Goal: Task Accomplishment & Management: Complete application form

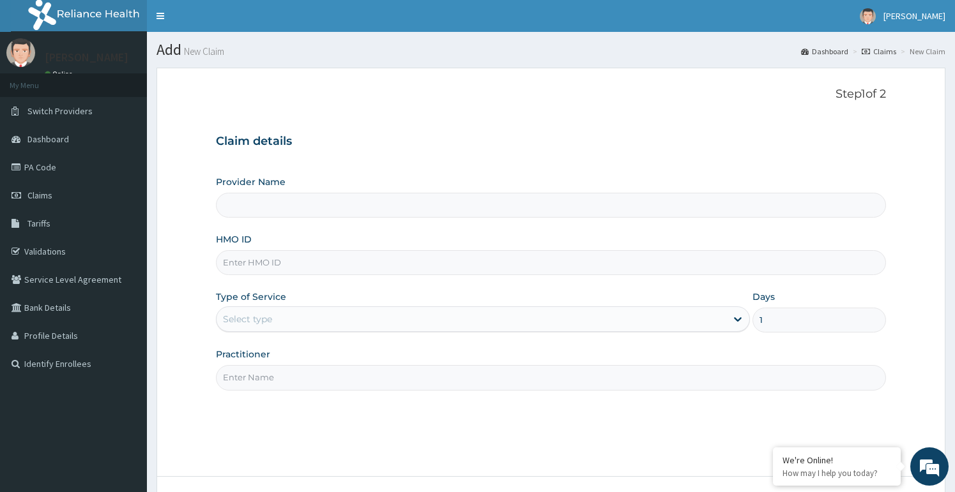
click at [324, 374] on input "Practitioner" at bounding box center [550, 377] width 669 height 25
type input "bodyline"
type input "Bodyline Gym- Festac"
click at [328, 260] on input "HMO ID" at bounding box center [550, 262] width 669 height 25
type input "GBM/10001/A"
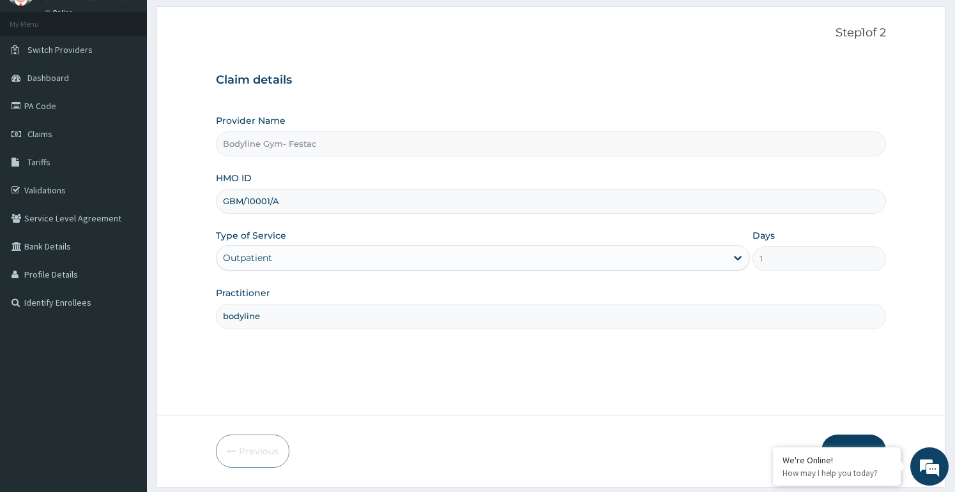
scroll to position [77, 0]
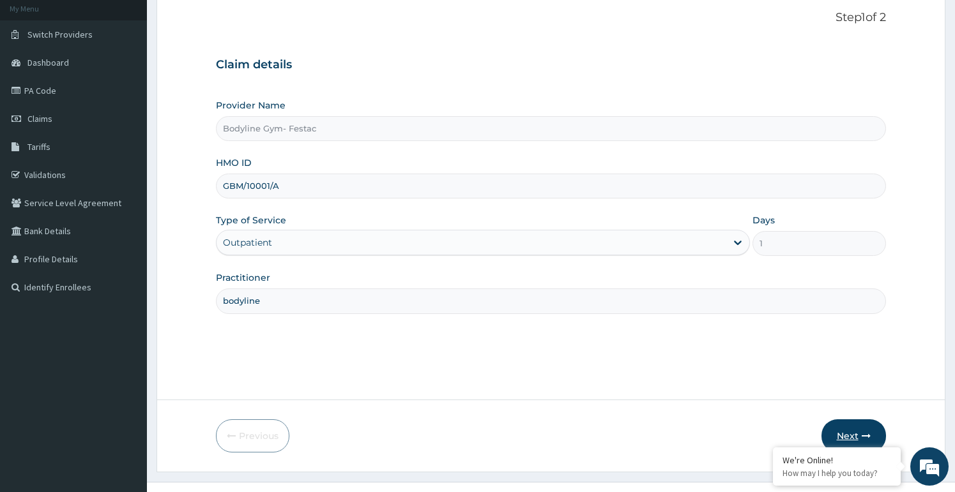
click at [871, 429] on button "Next" at bounding box center [853, 436] width 65 height 33
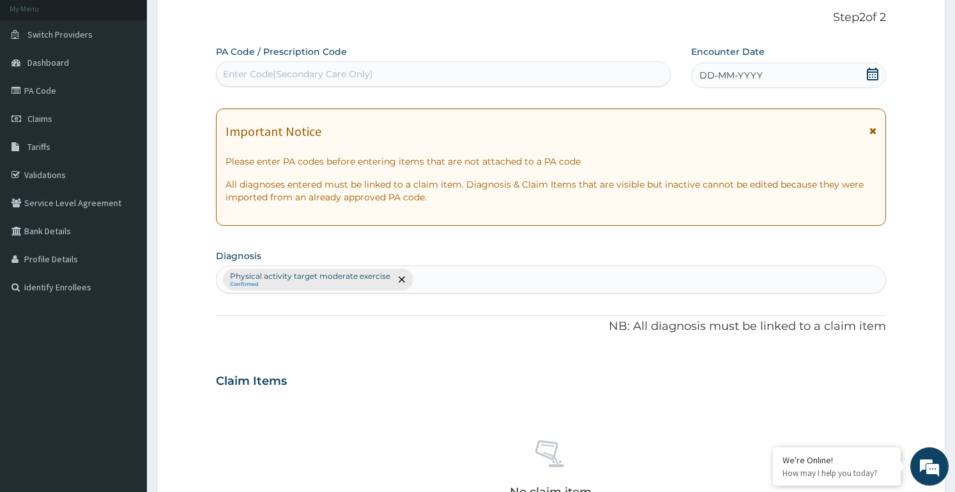
click at [760, 73] on span "DD-MM-YYYY" at bounding box center [730, 75] width 63 height 13
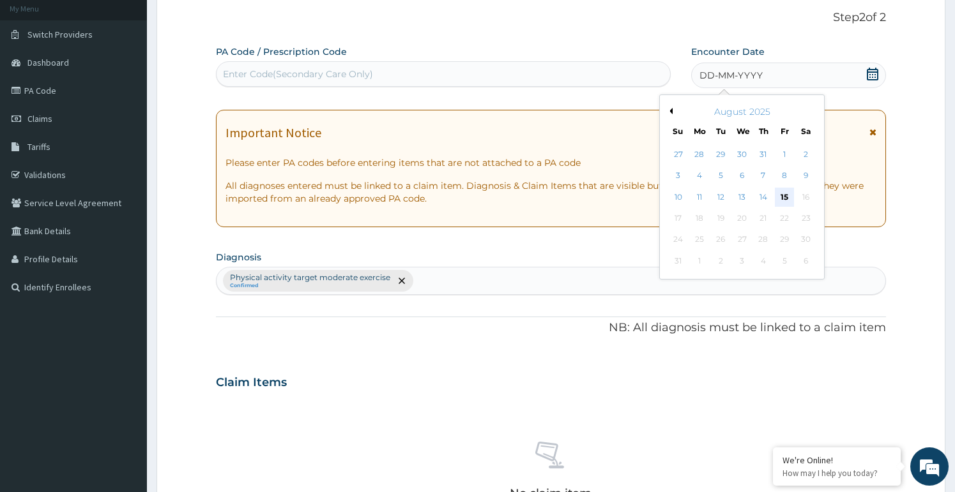
click at [783, 193] on div "15" at bounding box center [784, 197] width 19 height 19
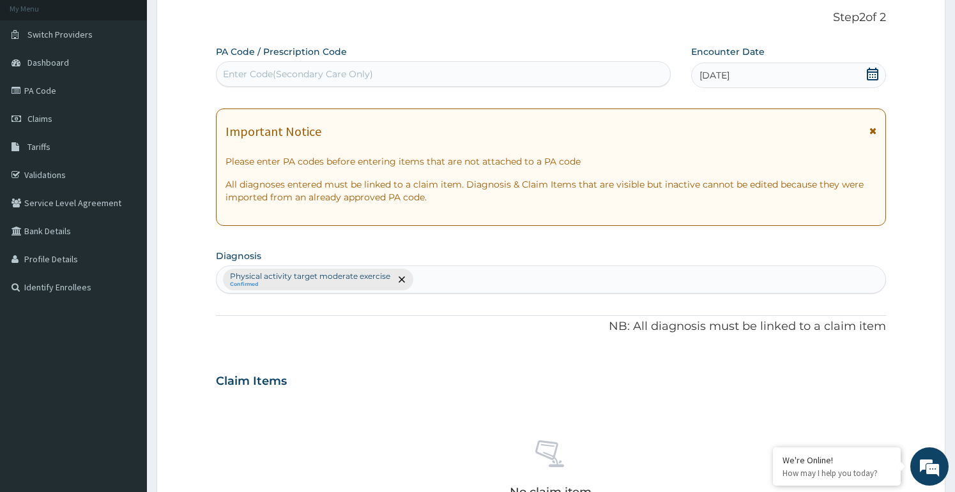
click at [482, 65] on div "Enter Code(Secondary Care Only)" at bounding box center [443, 74] width 453 height 20
type input "PA/E6B9F1"
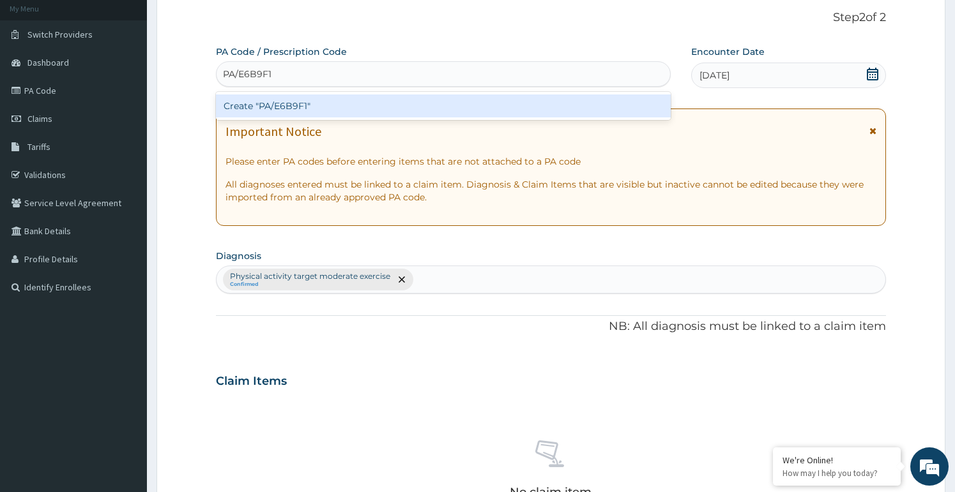
click at [457, 103] on div "Create "PA/E6B9F1"" at bounding box center [443, 106] width 454 height 23
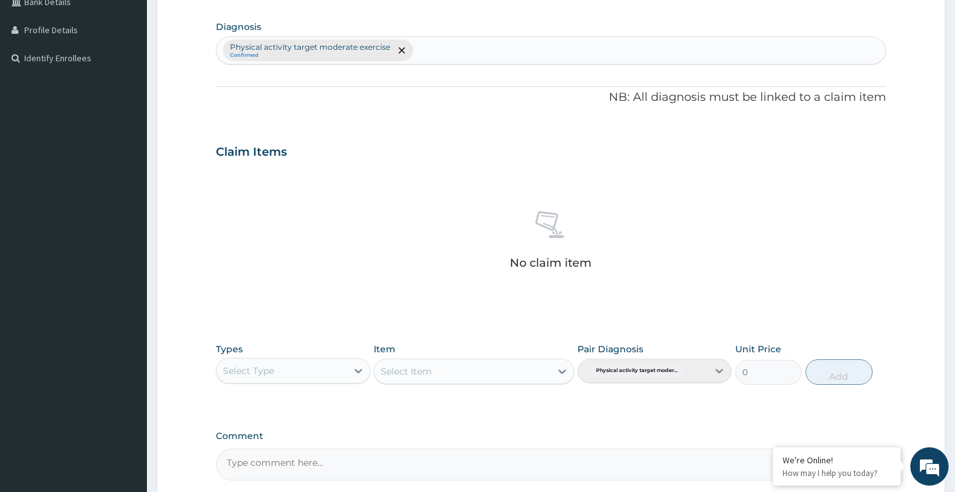
scroll to position [307, 0]
click at [273, 374] on div "Select Type" at bounding box center [248, 370] width 51 height 13
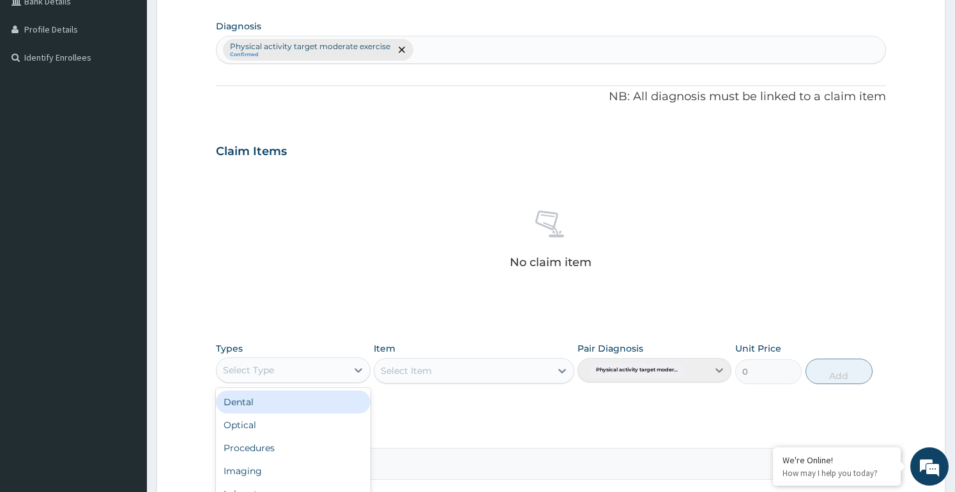
type input "G"
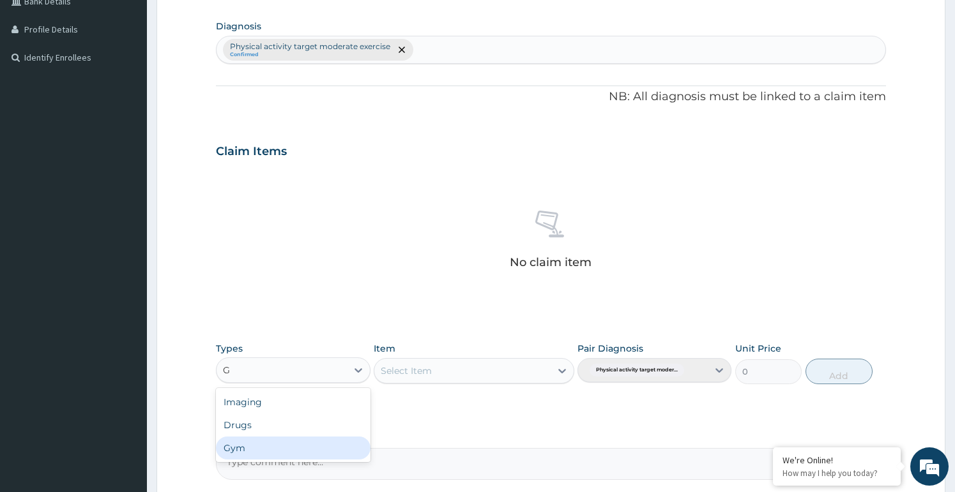
click at [273, 448] on div "Gym" at bounding box center [293, 448] width 154 height 23
click at [431, 363] on div "Select Item" at bounding box center [462, 371] width 176 height 20
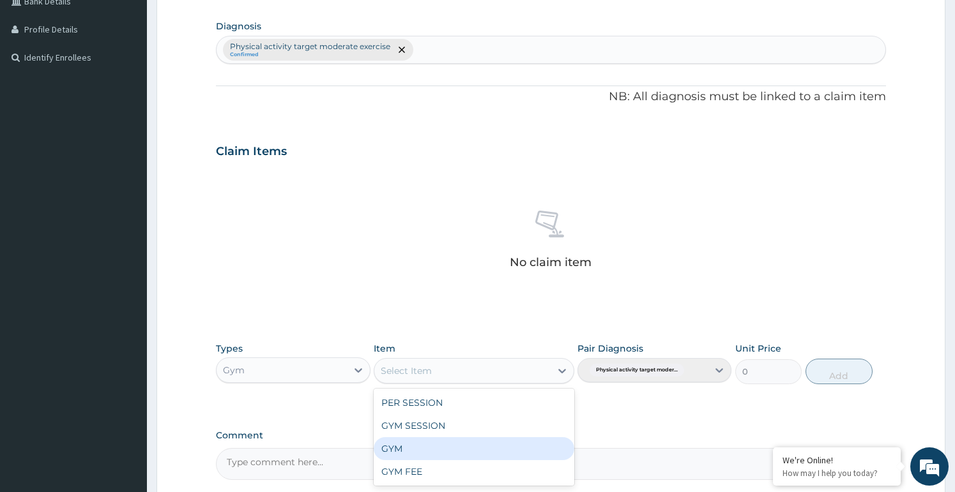
click at [419, 449] on div "GYM" at bounding box center [474, 449] width 201 height 23
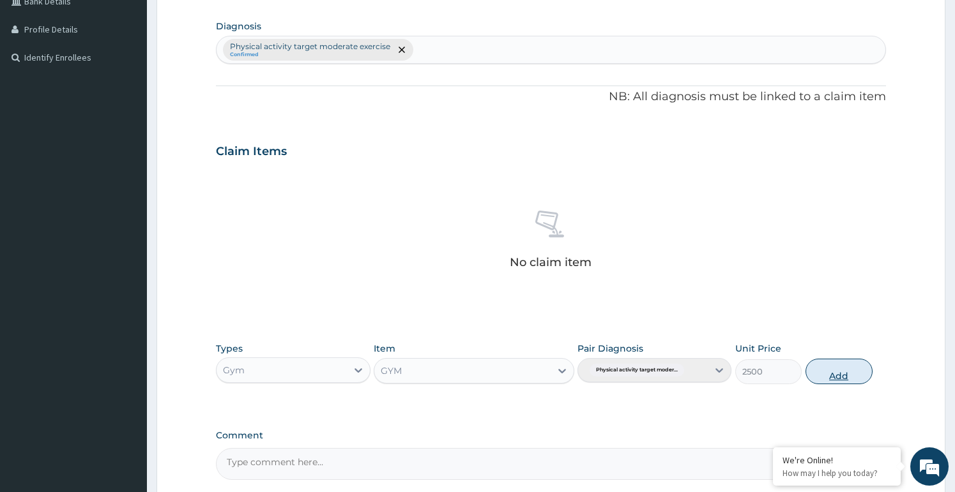
click at [818, 369] on button "Add" at bounding box center [838, 372] width 67 height 26
type input "0"
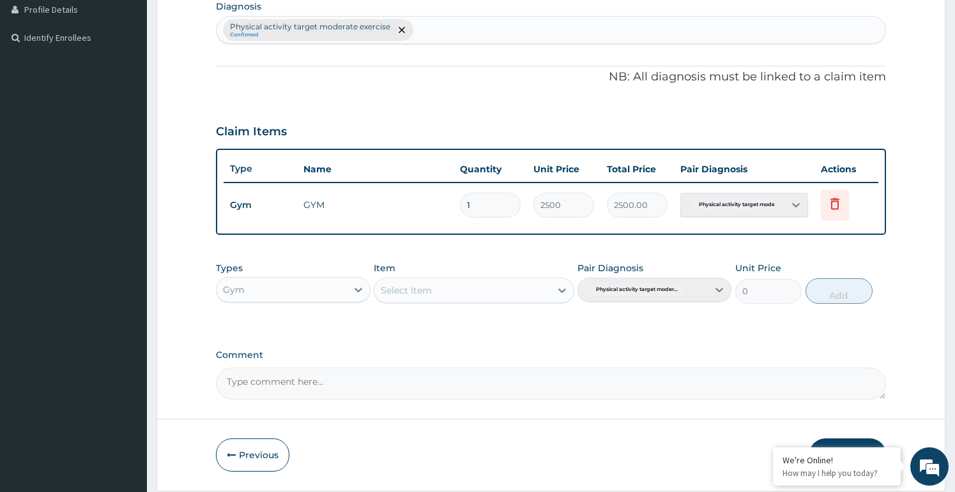
scroll to position [358, 0]
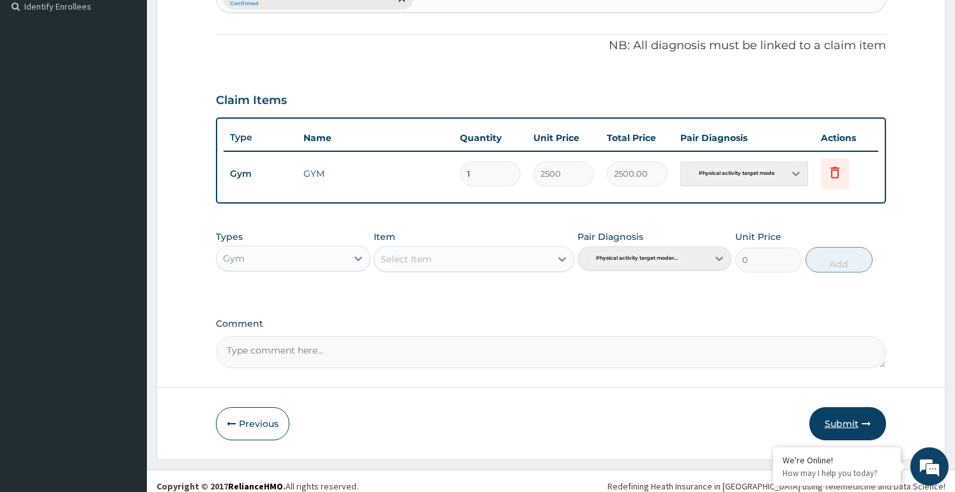
click at [853, 421] on button "Submit" at bounding box center [847, 424] width 77 height 33
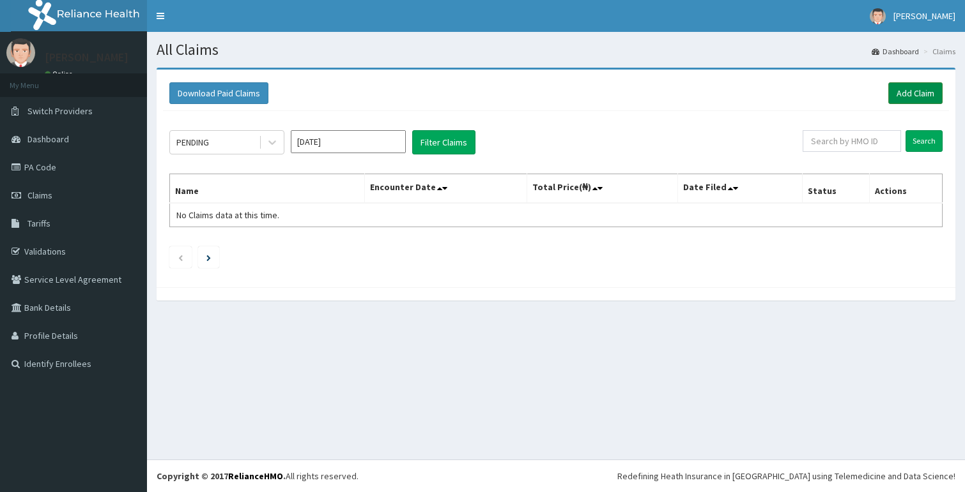
click at [913, 104] on link "Add Claim" at bounding box center [915, 93] width 54 height 22
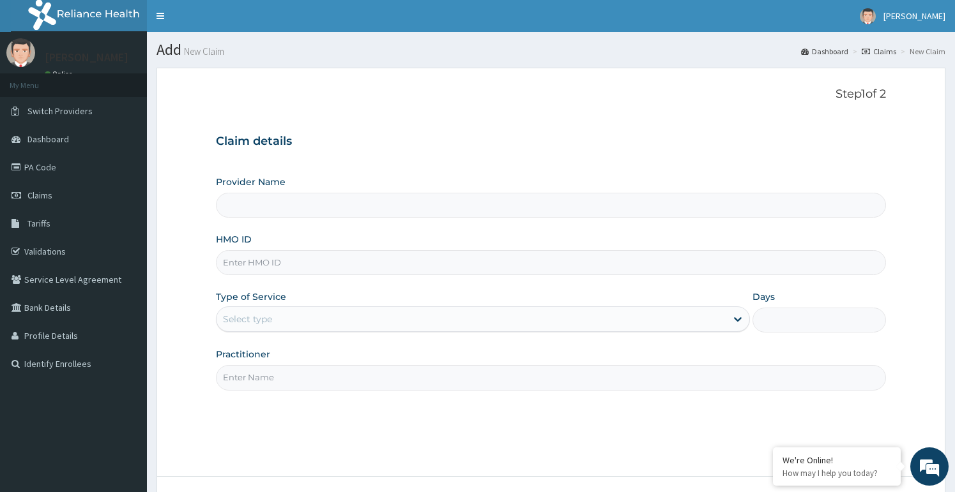
type input "Bodyline Gym- Festac"
type input "1"
click at [344, 381] on input "Practitioner" at bounding box center [550, 377] width 669 height 25
type input "bodyline"
click at [326, 256] on input "HMO ID" at bounding box center [550, 262] width 669 height 25
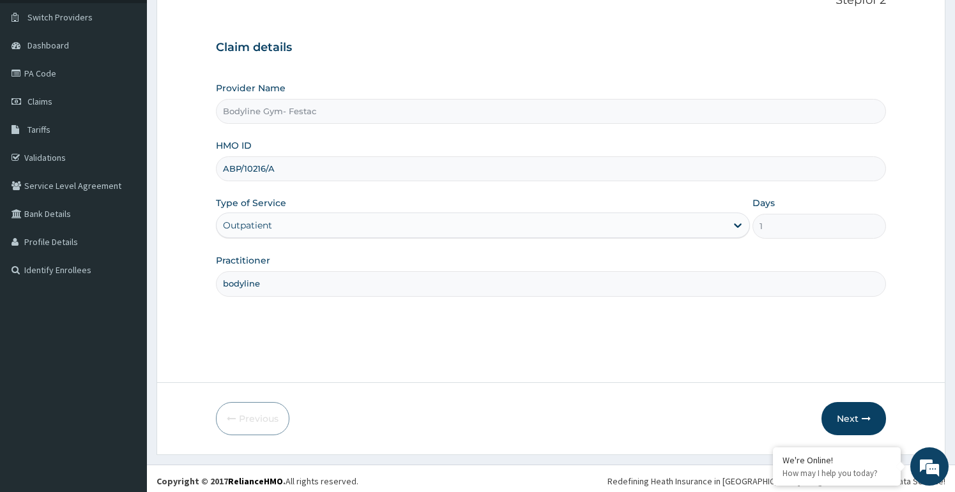
scroll to position [99, 0]
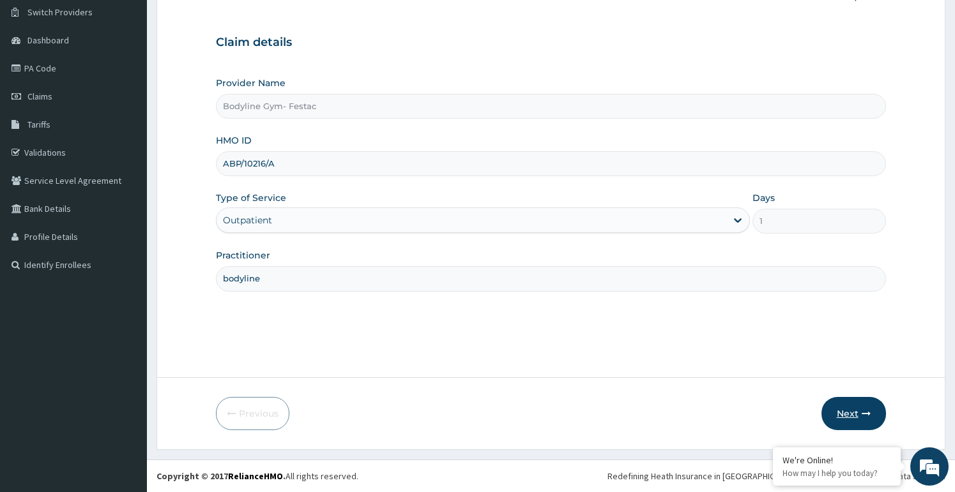
type input "ABP/10216/A"
click at [874, 408] on button "Next" at bounding box center [853, 413] width 65 height 33
